Goal: Check status: Check status

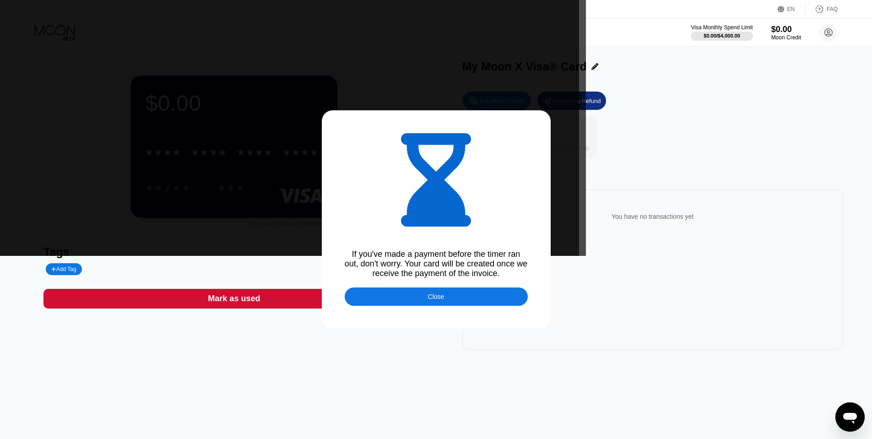
type input "0.00089965"
type input "0.00090167"
type input "0.00090134"
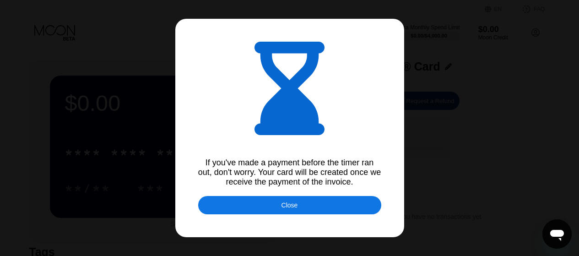
type input "0.00090281"
